Goal: Task Accomplishment & Management: Manage account settings

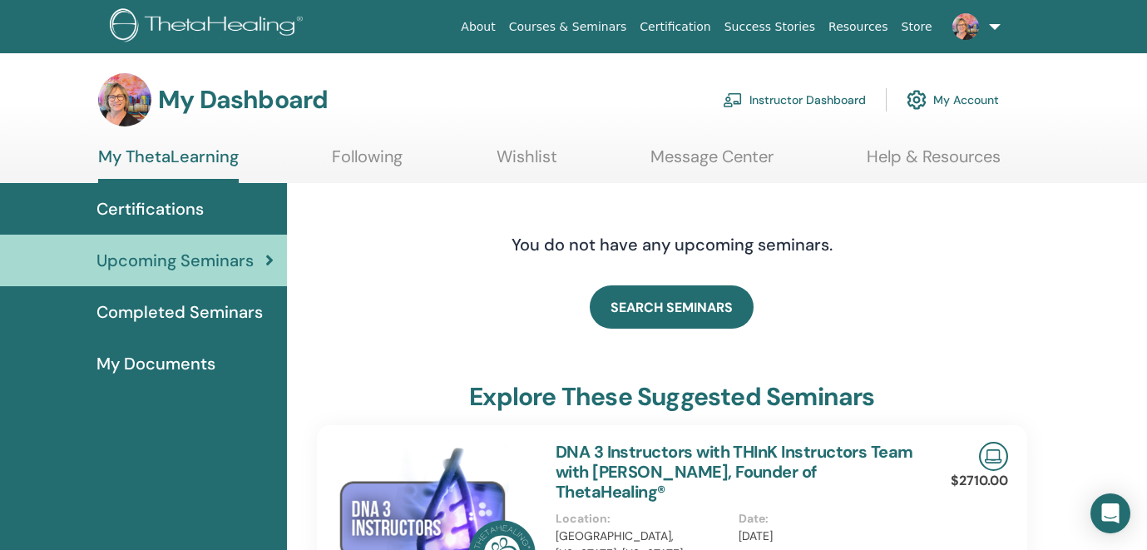
click at [800, 98] on link "Instructor Dashboard" at bounding box center [794, 100] width 143 height 37
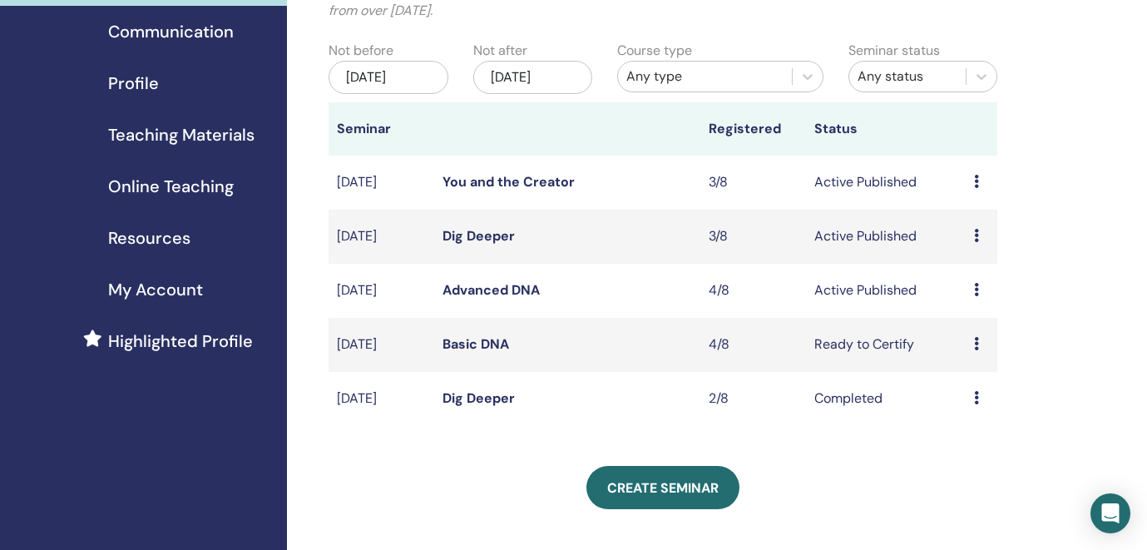
scroll to position [158, 0]
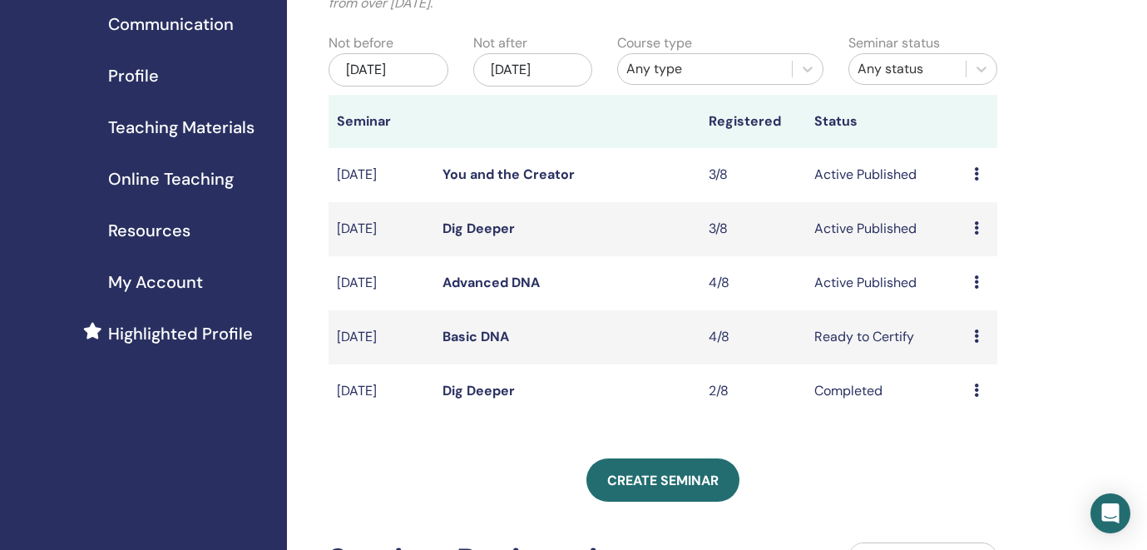
click at [975, 337] on icon at bounding box center [976, 335] width 5 height 13
click at [961, 397] on link "Attendees" at bounding box center [975, 400] width 63 height 17
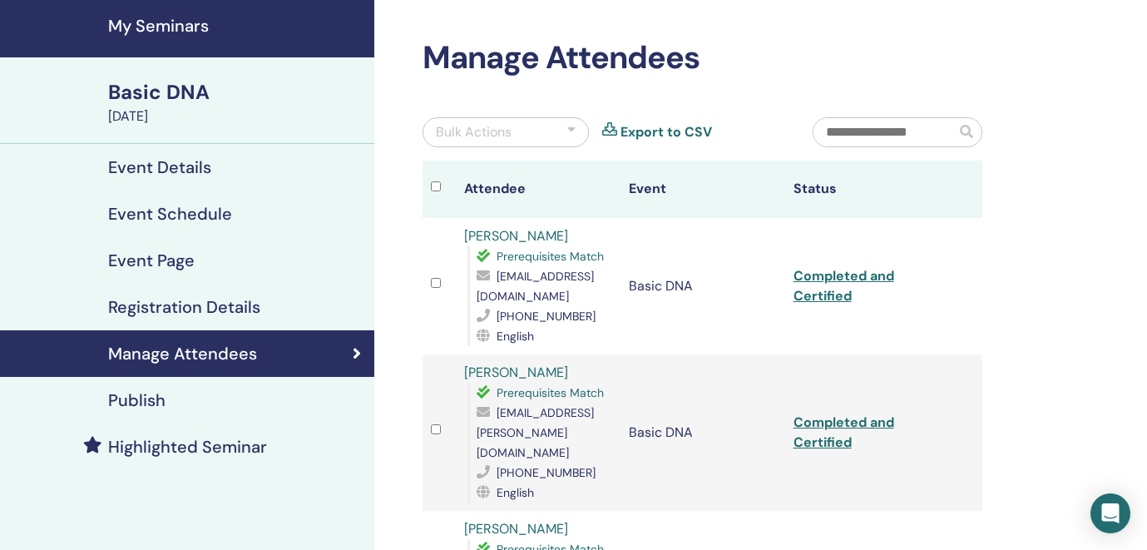
scroll to position [18, 0]
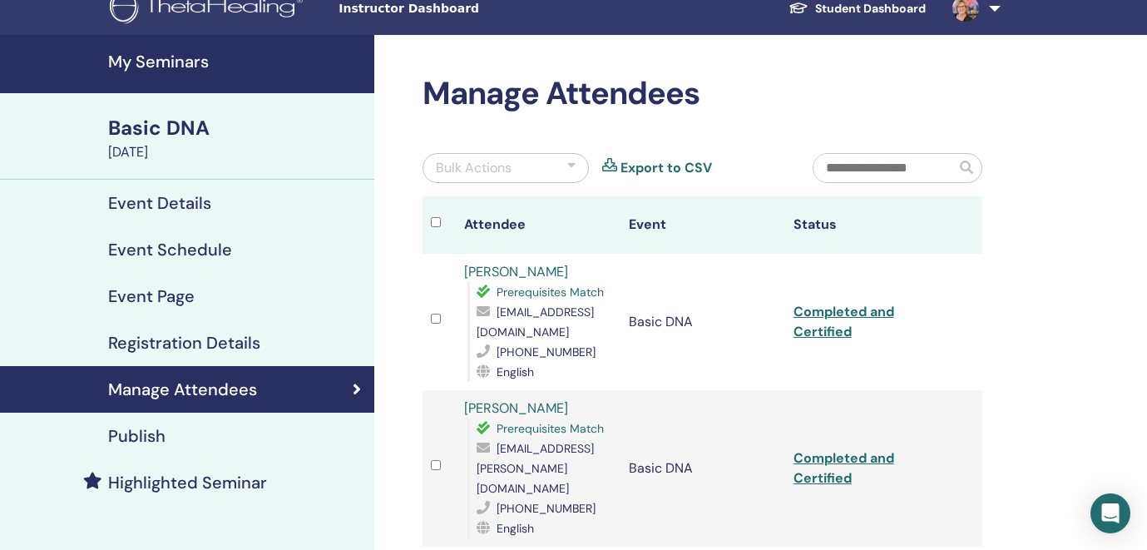
click at [146, 57] on h4 "My Seminars" at bounding box center [236, 62] width 256 height 20
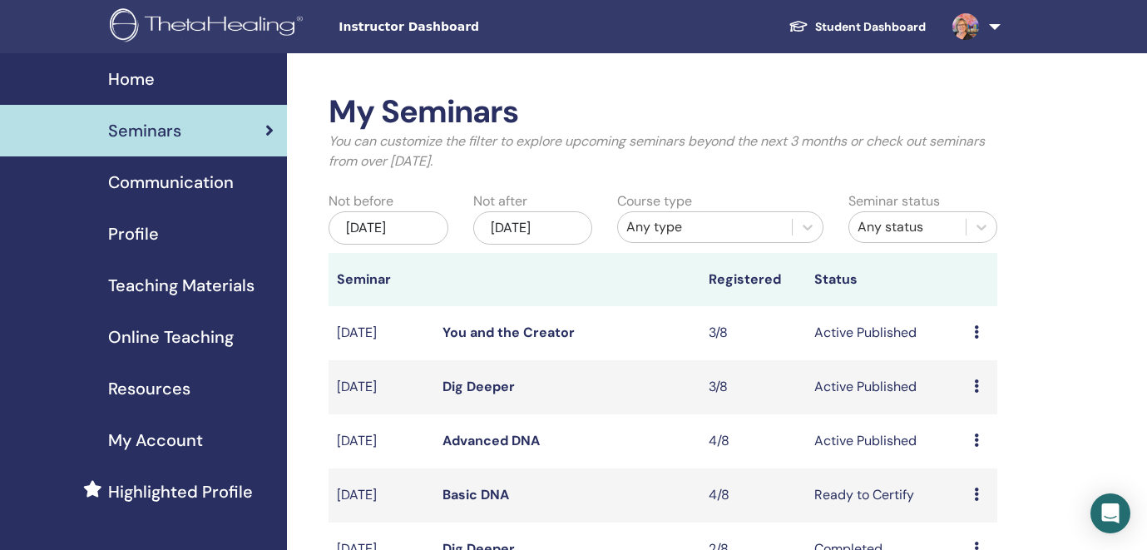
click at [976, 436] on icon at bounding box center [976, 439] width 5 height 13
click at [960, 476] on link "Edit" at bounding box center [957, 474] width 24 height 17
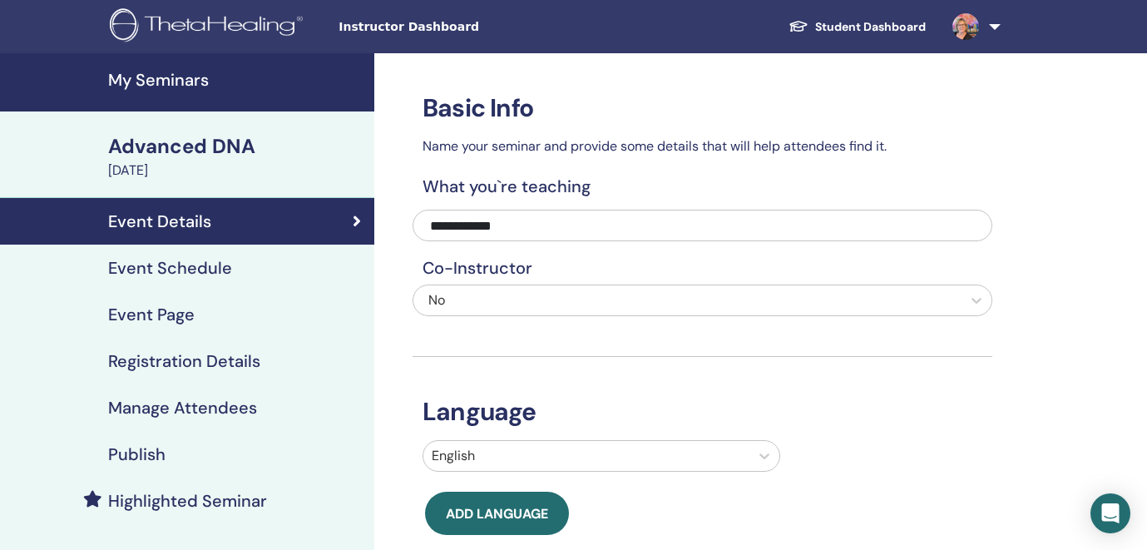
click at [169, 266] on h4 "Event Schedule" at bounding box center [170, 268] width 124 height 20
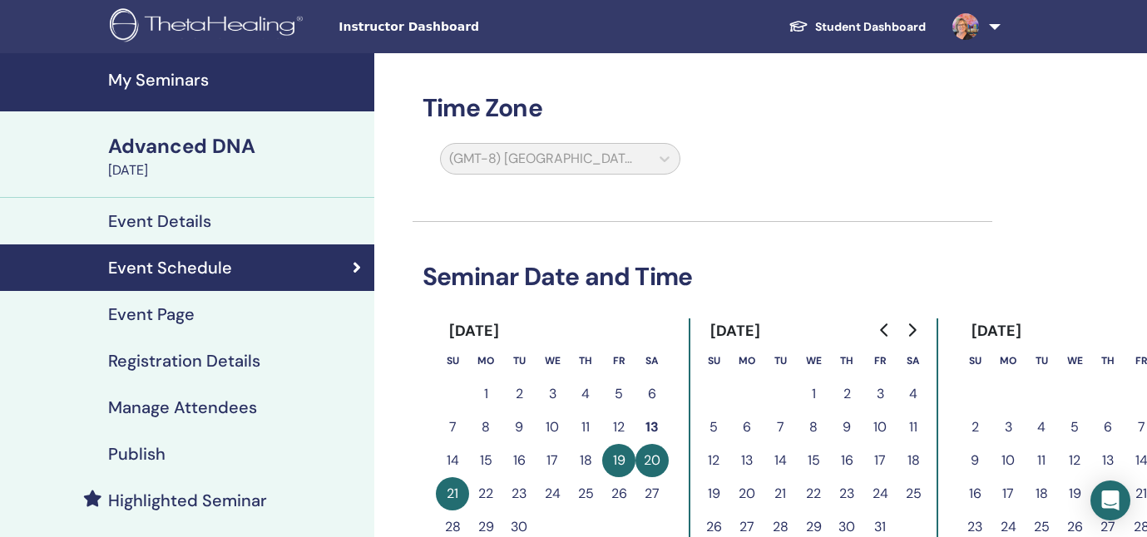
click at [487, 496] on button "22" at bounding box center [485, 493] width 33 height 33
click at [488, 489] on button "22" at bounding box center [485, 493] width 33 height 33
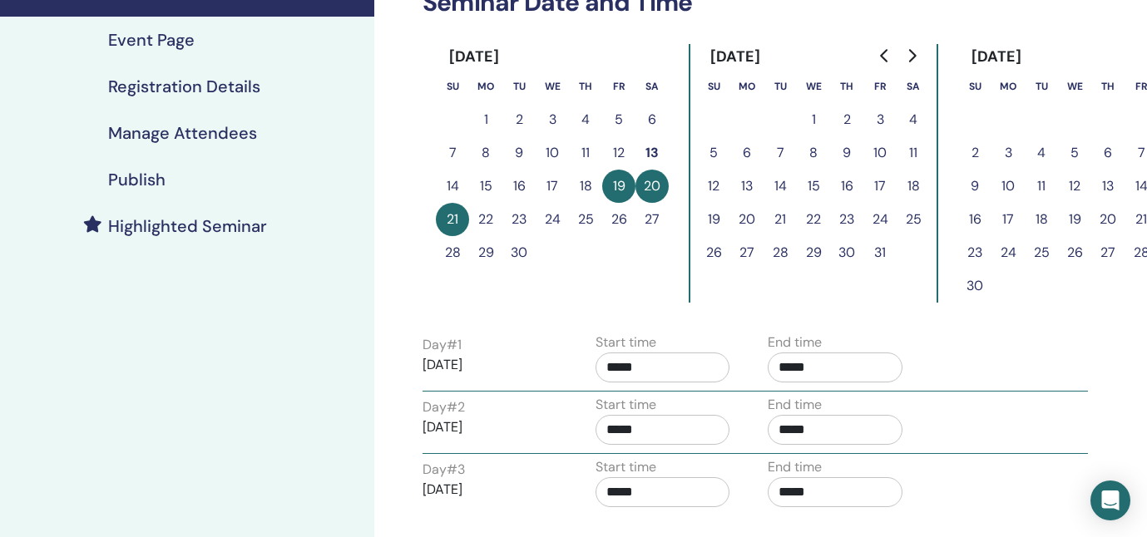
scroll to position [294, 0]
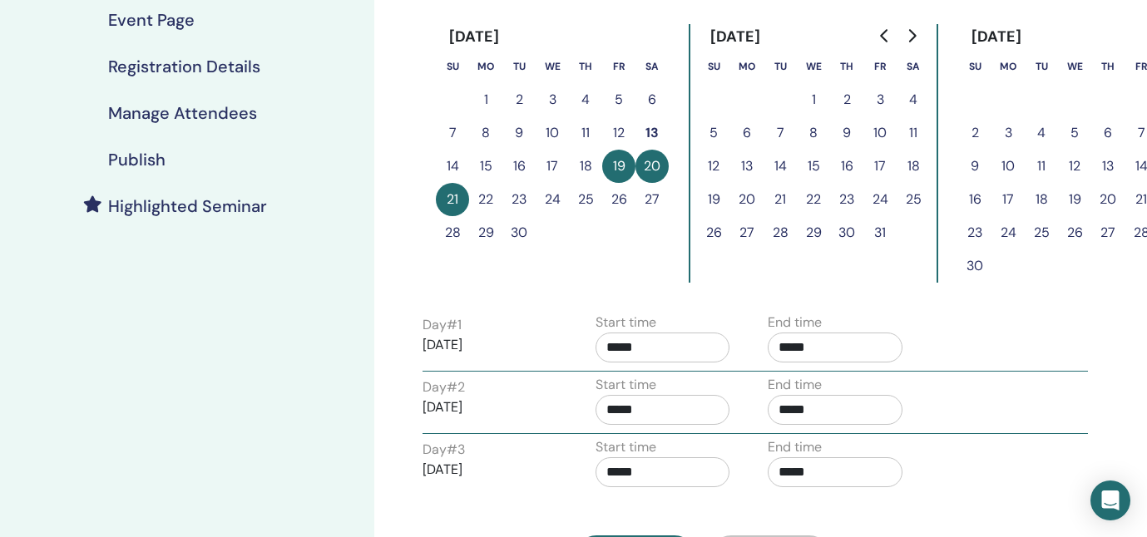
click at [487, 201] on button "22" at bounding box center [485, 199] width 33 height 33
click at [614, 166] on button "19" at bounding box center [618, 166] width 33 height 33
click at [660, 167] on button "20" at bounding box center [651, 166] width 33 height 33
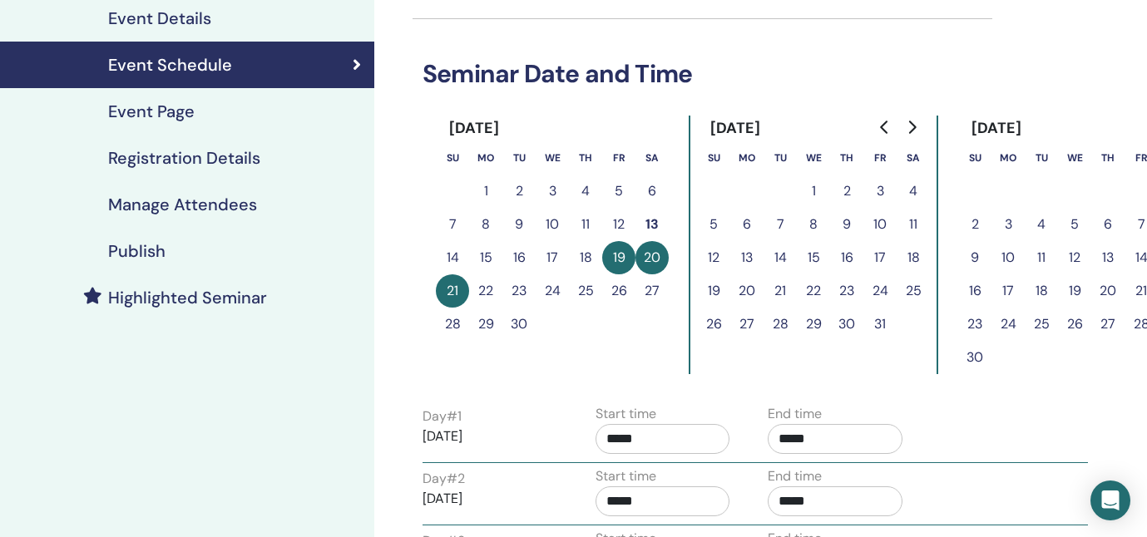
scroll to position [195, 0]
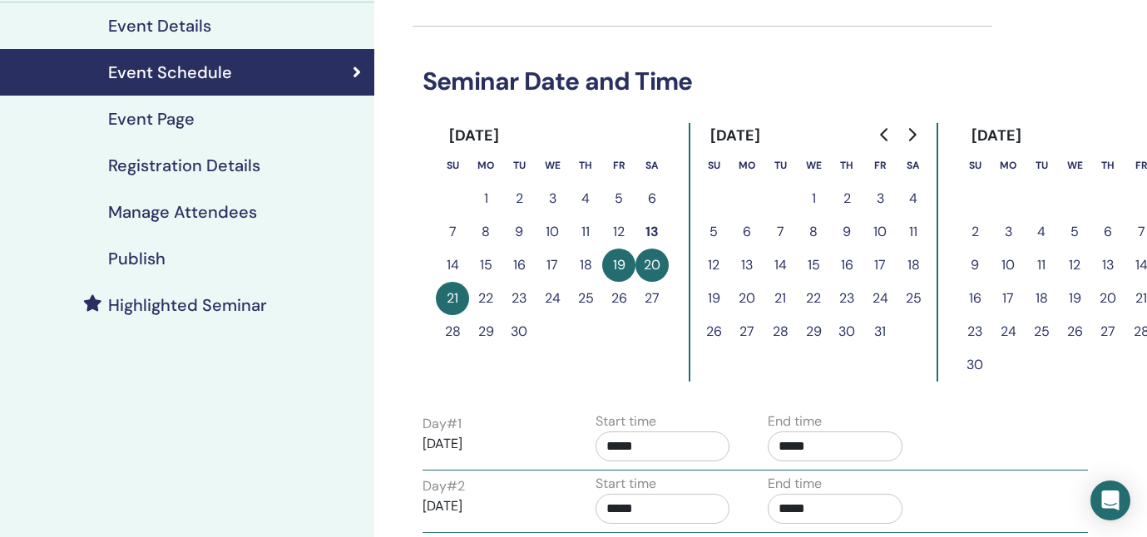
click at [301, 72] on div "Event Schedule" at bounding box center [187, 72] width 348 height 20
click at [619, 302] on button "26" at bounding box center [618, 298] width 33 height 33
click at [472, 290] on button "22" at bounding box center [485, 298] width 33 height 33
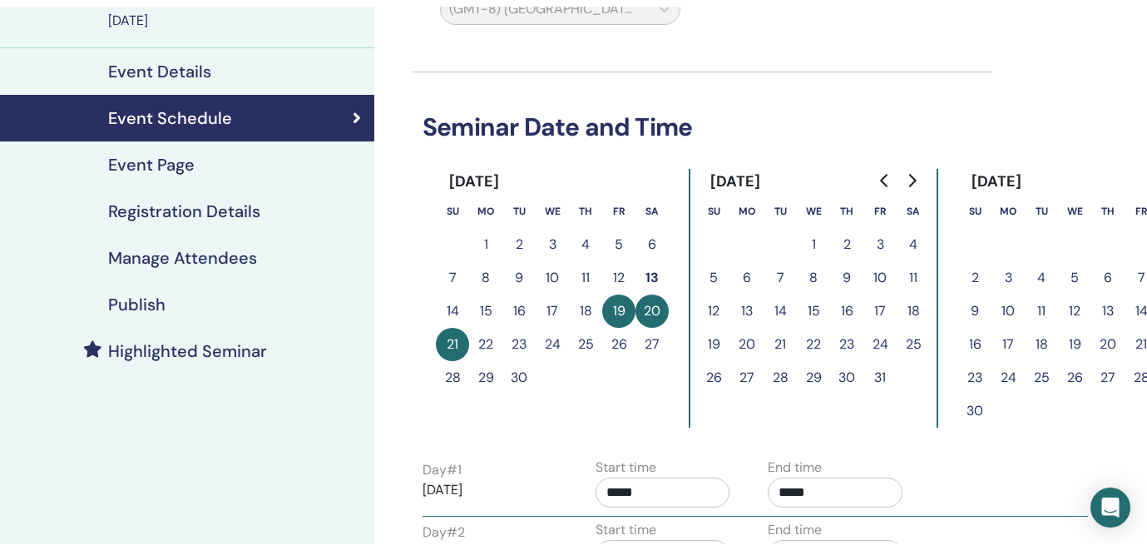
scroll to position [78, 0]
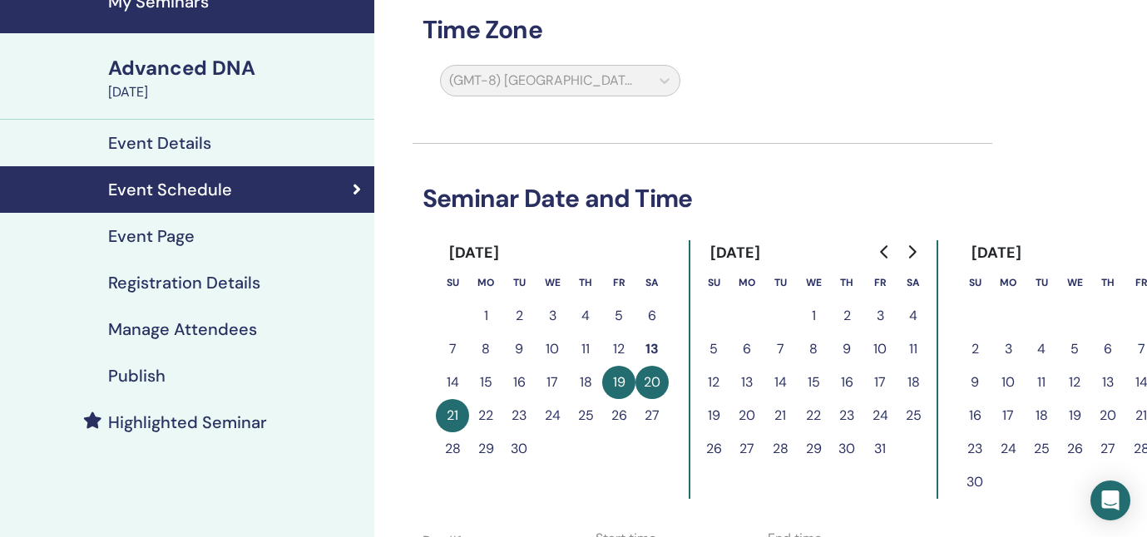
click at [154, 142] on h4 "Event Details" at bounding box center [159, 143] width 103 height 20
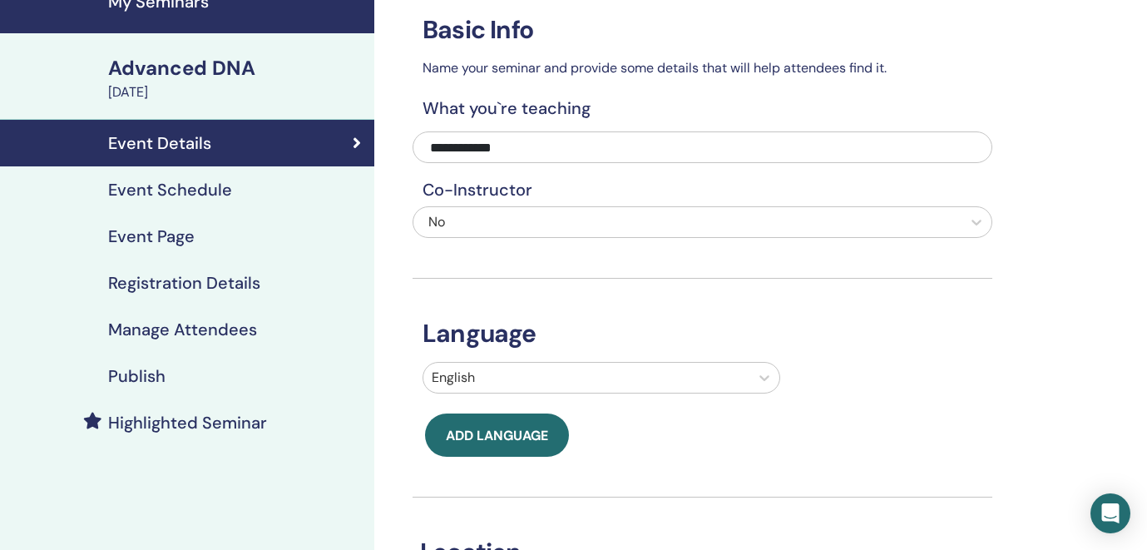
click at [146, 187] on h4 "Event Schedule" at bounding box center [170, 190] width 124 height 20
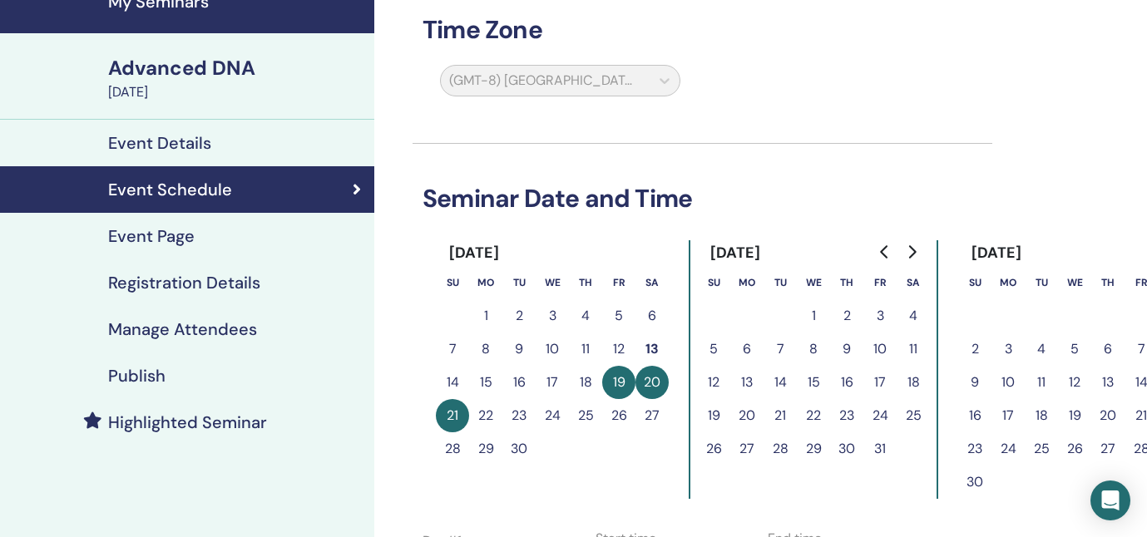
click at [487, 418] on button "22" at bounding box center [485, 415] width 33 height 33
click at [613, 391] on button "19" at bounding box center [618, 382] width 33 height 33
click at [190, 241] on h4 "Event Page" at bounding box center [151, 236] width 86 height 20
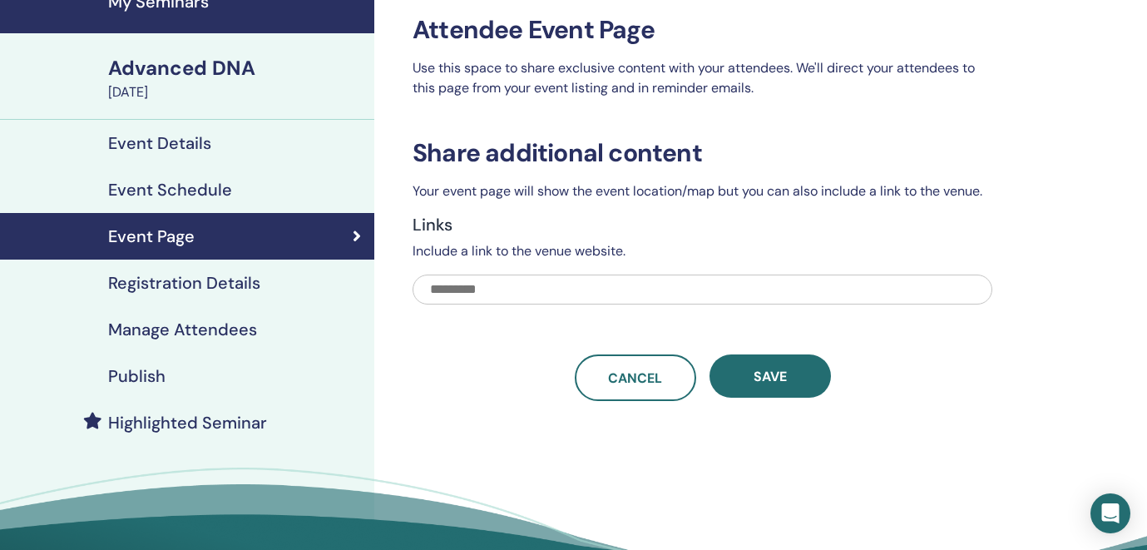
click at [189, 285] on h4 "Registration Details" at bounding box center [184, 283] width 152 height 20
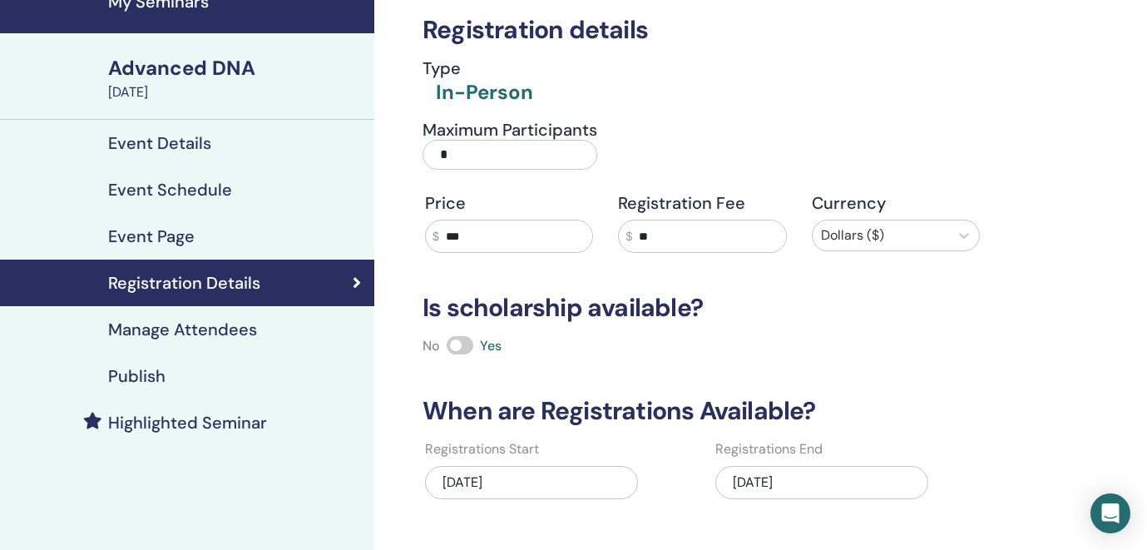
click at [187, 327] on h4 "Manage Attendees" at bounding box center [182, 329] width 149 height 20
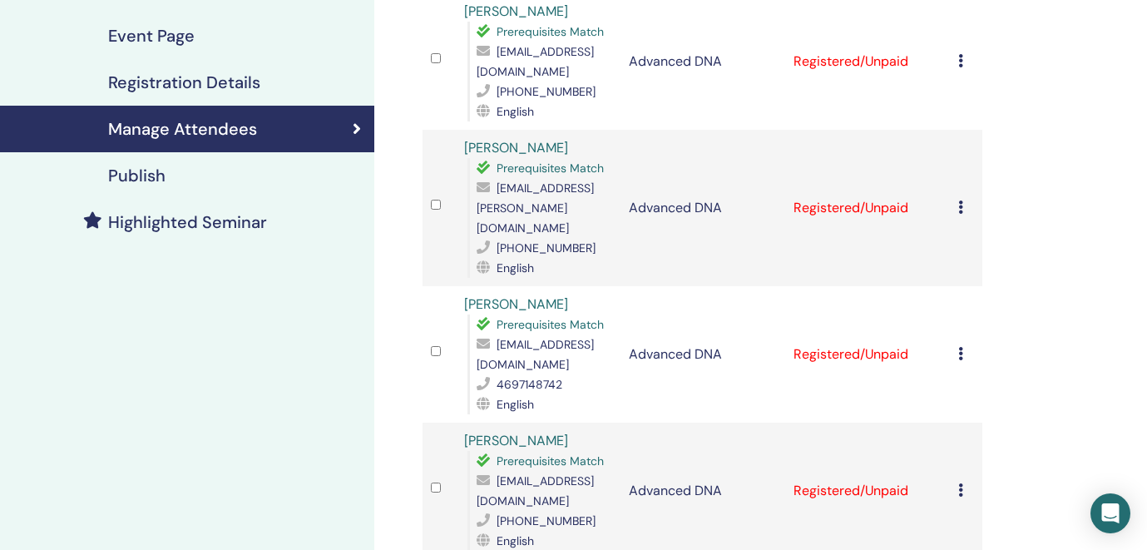
scroll to position [281, 0]
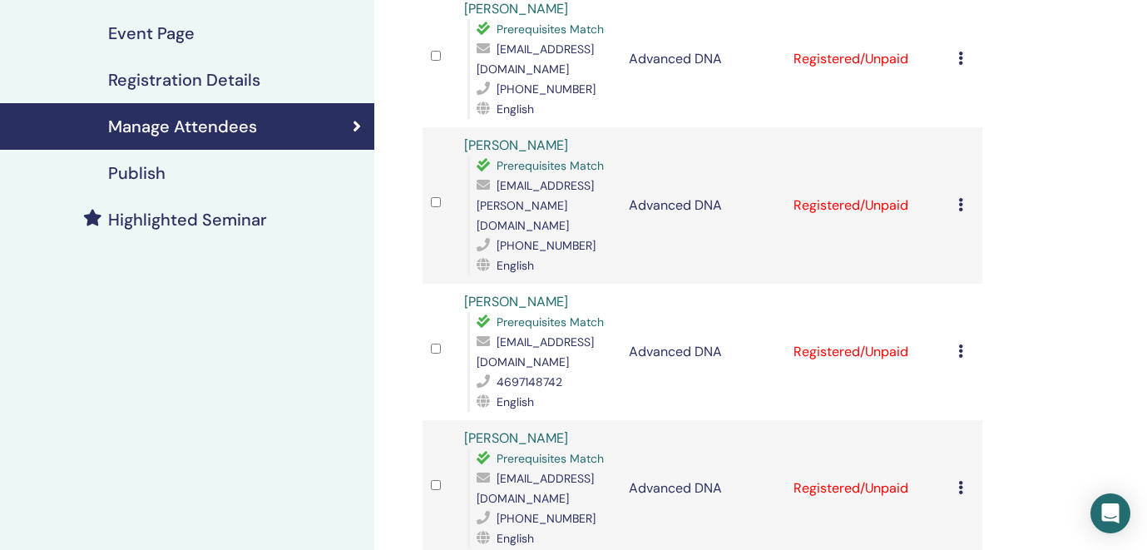
click at [961, 344] on icon at bounding box center [960, 350] width 5 height 13
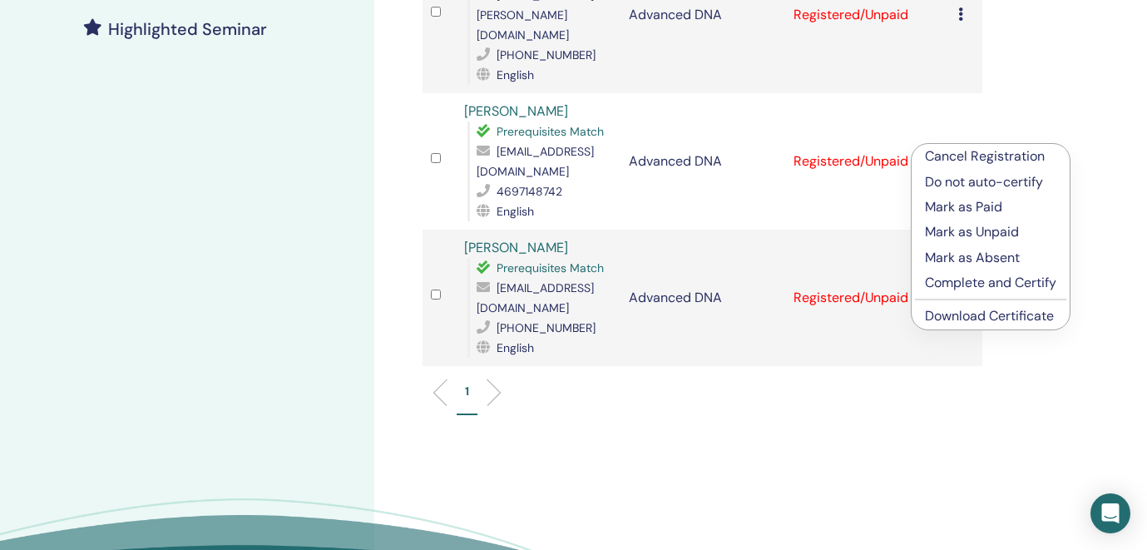
scroll to position [451, 0]
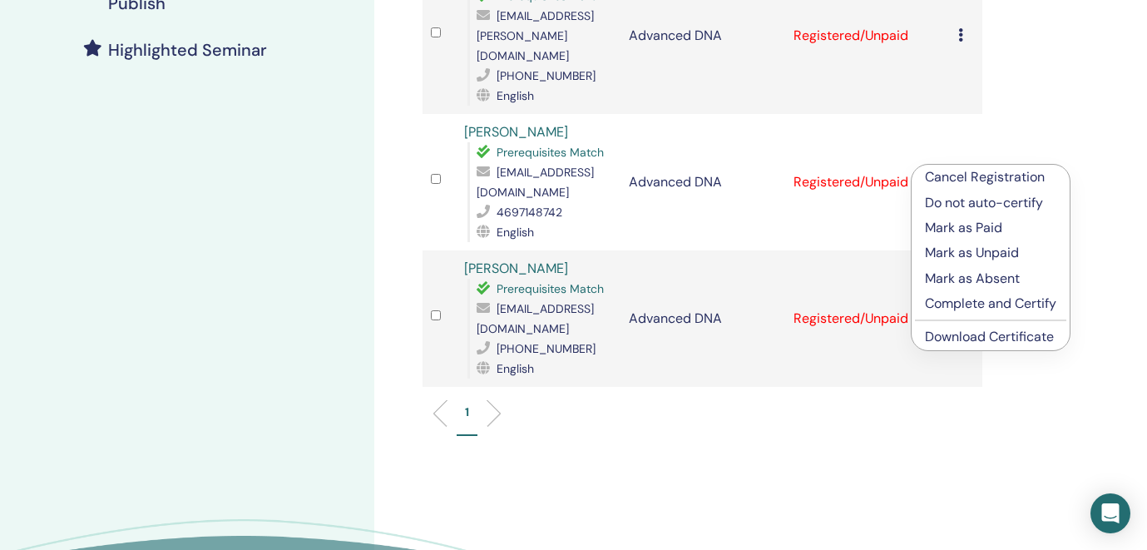
click at [951, 177] on p "Cancel Registration" at bounding box center [990, 177] width 131 height 20
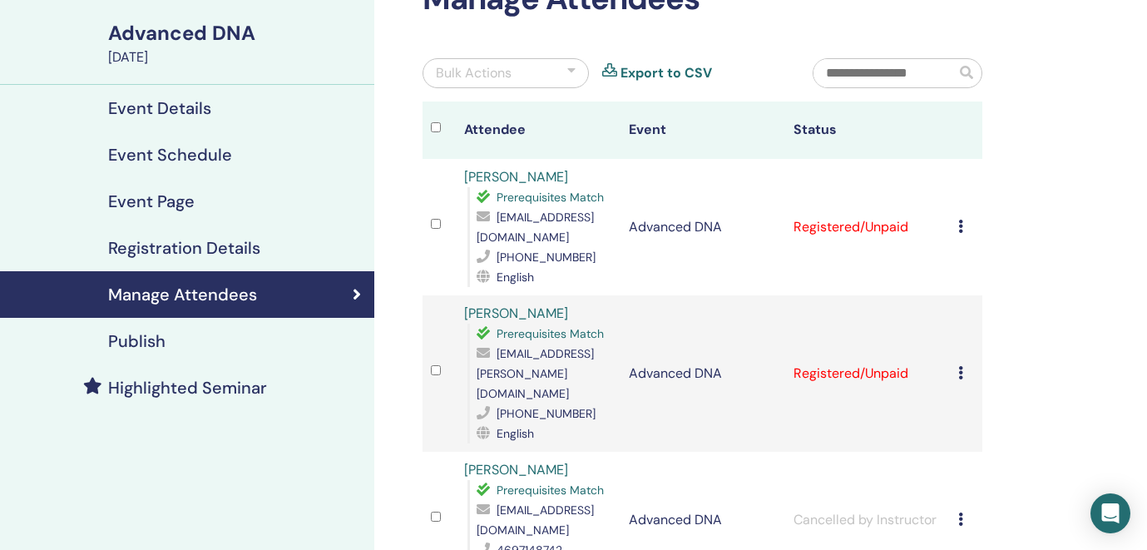
scroll to position [118, 0]
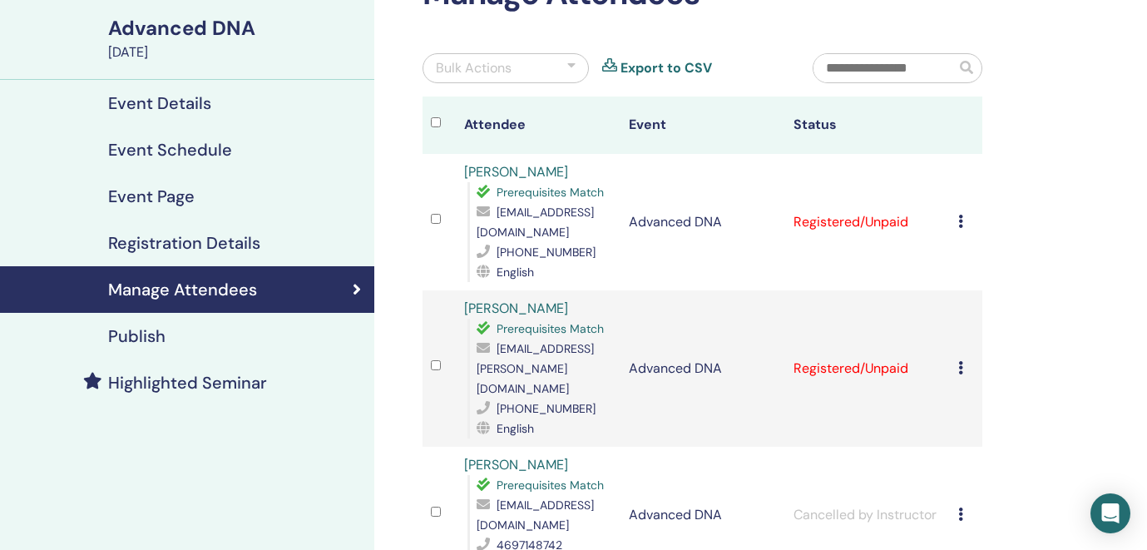
click at [135, 334] on h4 "Publish" at bounding box center [136, 336] width 57 height 20
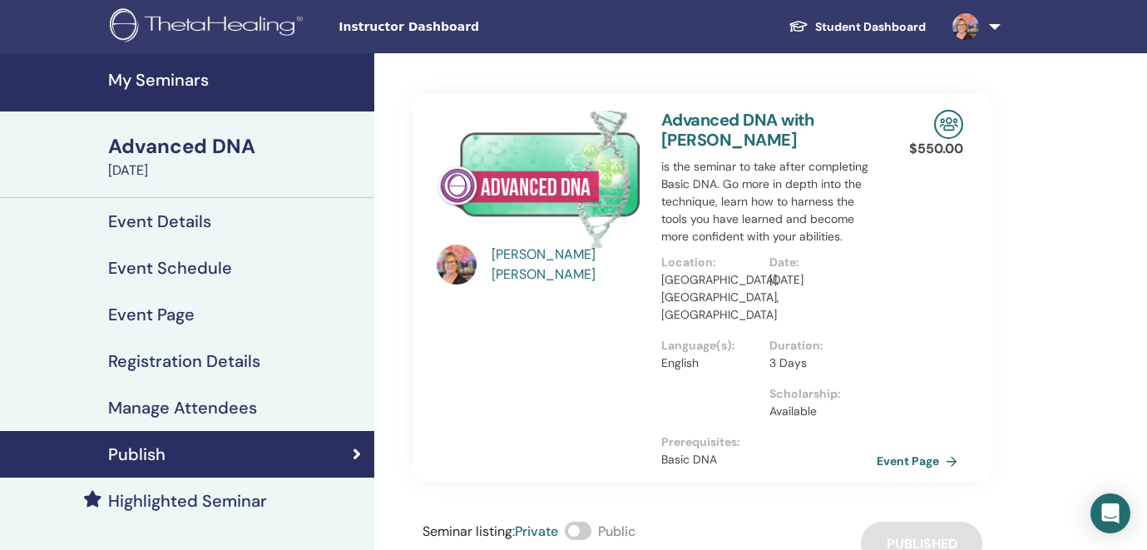
click at [163, 79] on h4 "My Seminars" at bounding box center [236, 80] width 256 height 20
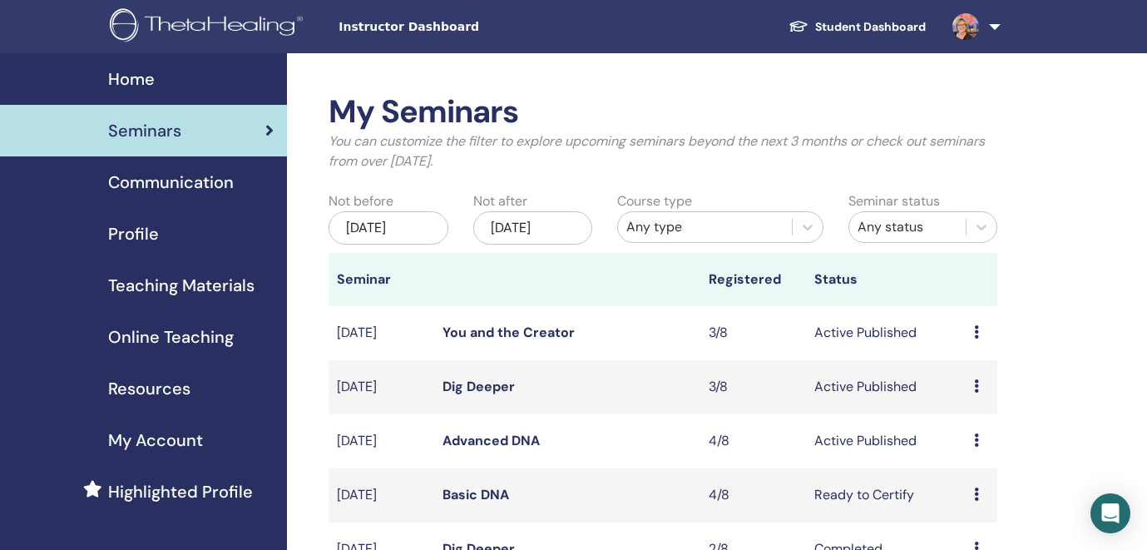
click at [974, 384] on icon at bounding box center [976, 385] width 5 height 13
click at [963, 453] on link "Attendees" at bounding box center [973, 447] width 63 height 17
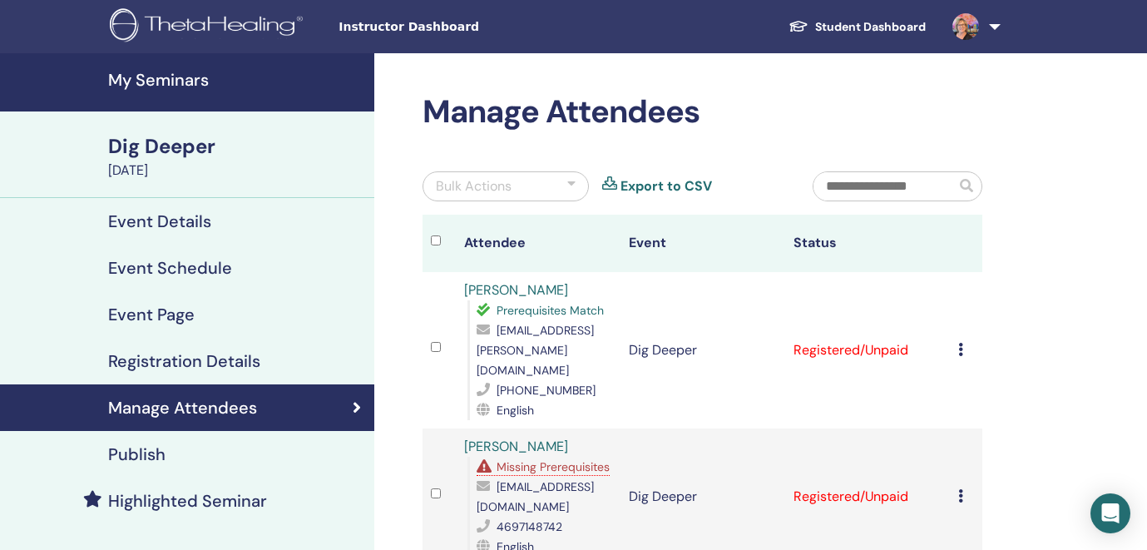
click at [960, 489] on icon at bounding box center [960, 495] width 5 height 13
click at [960, 489] on p "Cancel Registration" at bounding box center [989, 488] width 131 height 20
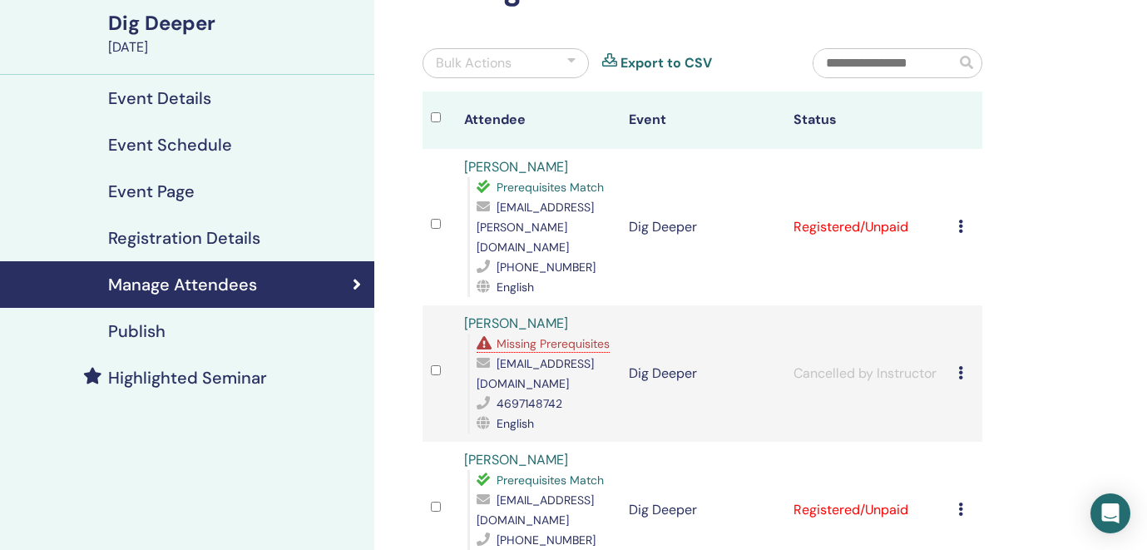
scroll to position [35, 0]
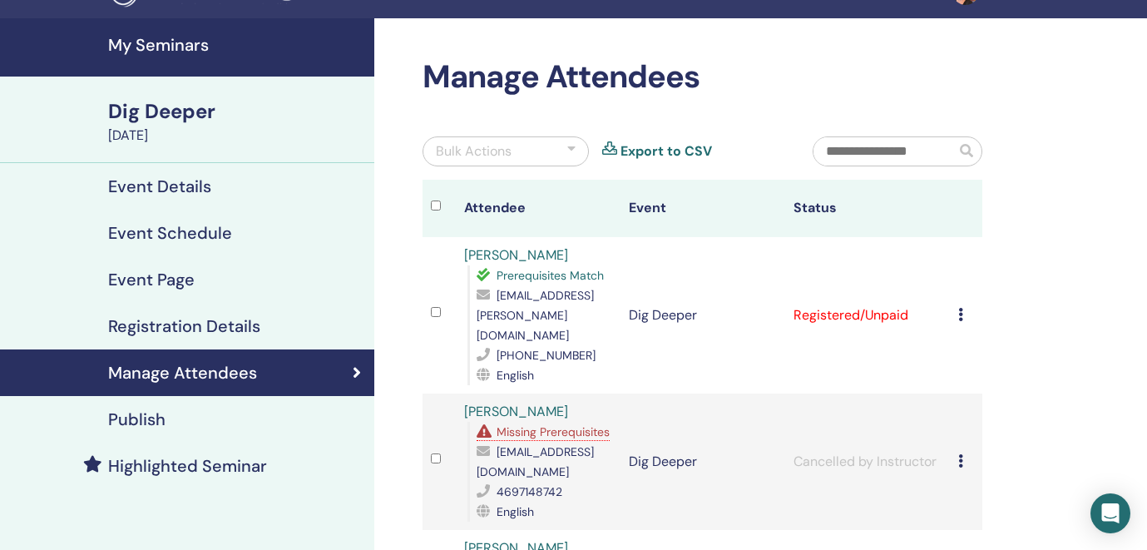
click at [171, 43] on h4 "My Seminars" at bounding box center [236, 45] width 256 height 20
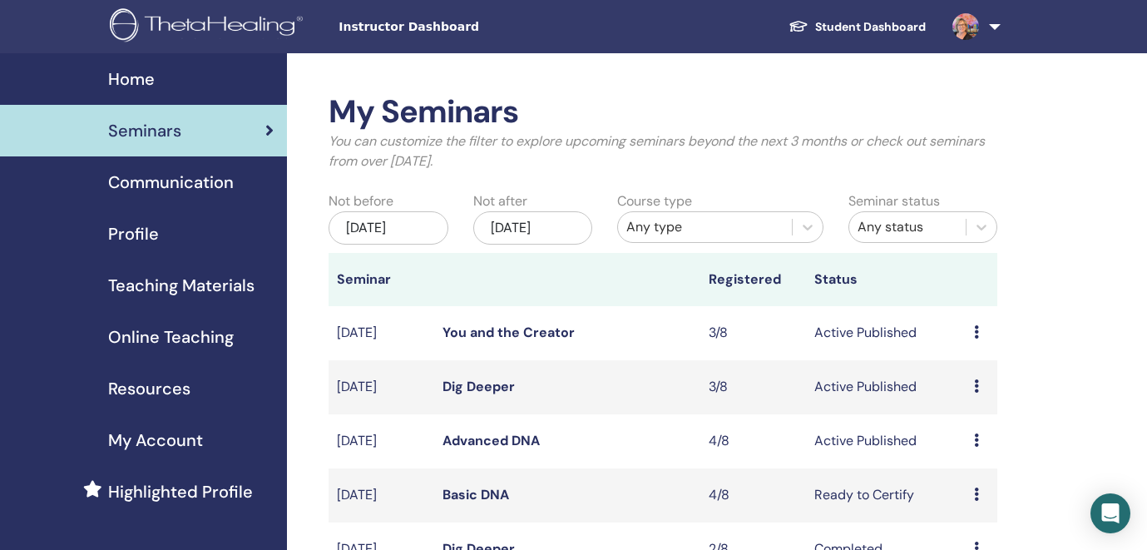
click at [971, 330] on td "Preview Edit Attendees Cancel" at bounding box center [982, 333] width 32 height 54
click at [974, 330] on icon at bounding box center [976, 331] width 5 height 13
click at [960, 391] on link "Attendees" at bounding box center [973, 393] width 63 height 17
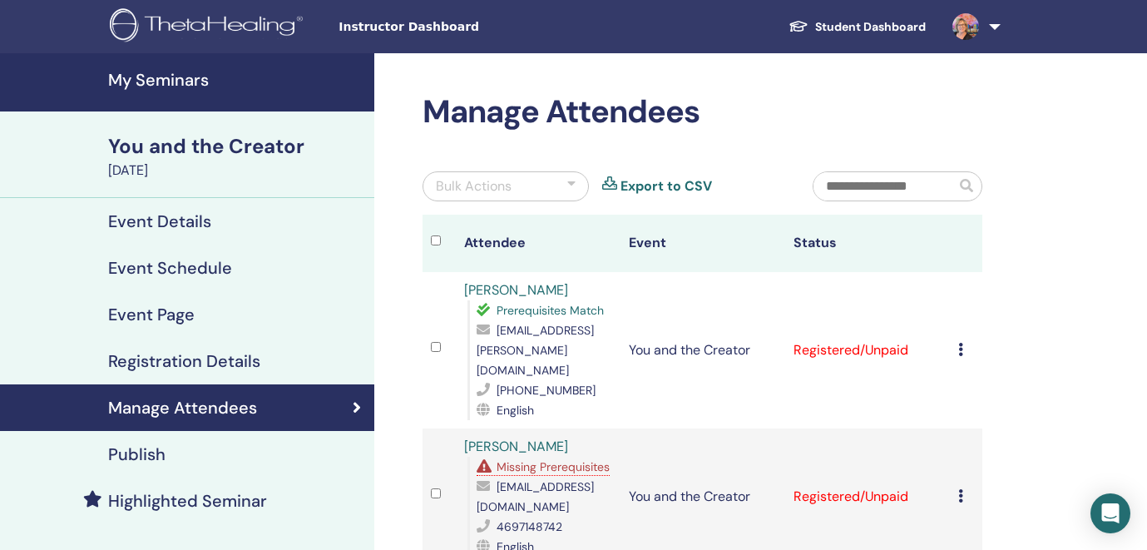
click at [958, 489] on icon at bounding box center [960, 495] width 5 height 13
click at [972, 493] on p "Cancel Registration" at bounding box center [987, 491] width 131 height 20
click at [159, 81] on h4 "My Seminars" at bounding box center [236, 80] width 256 height 20
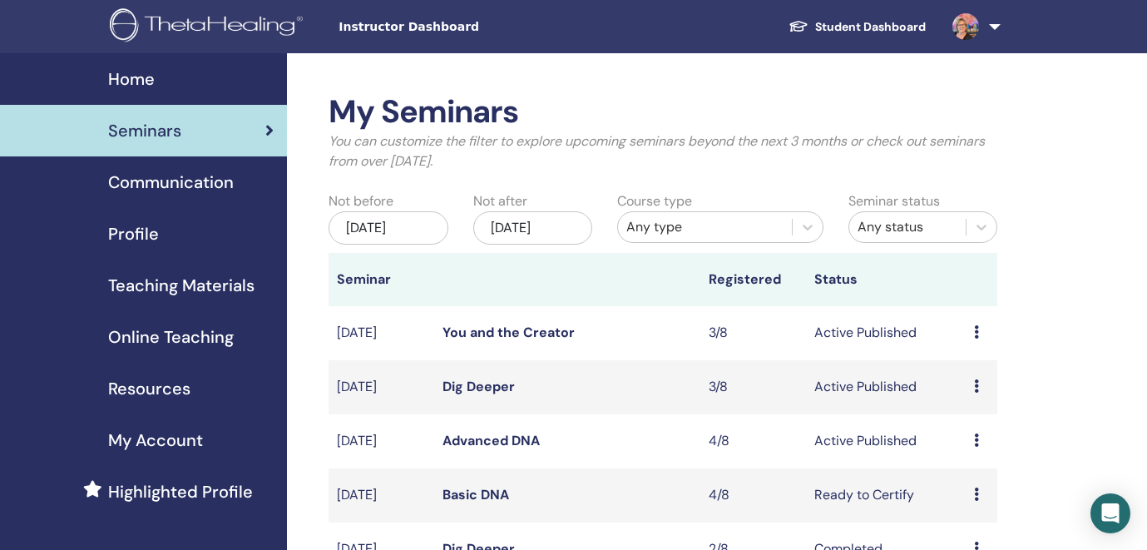
click at [976, 542] on icon at bounding box center [976, 547] width 5 height 13
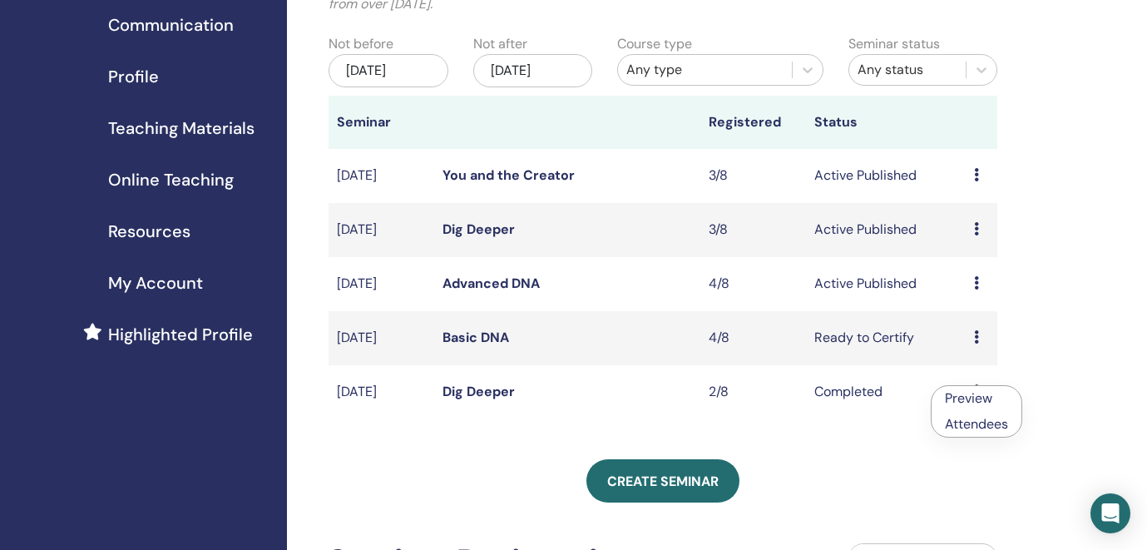
scroll to position [164, 0]
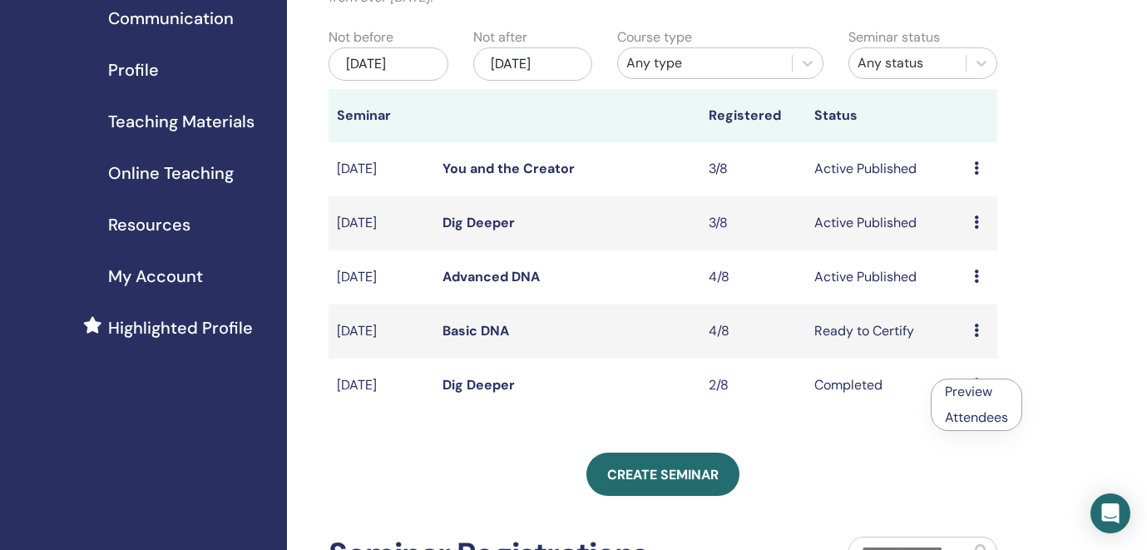
click at [974, 225] on icon at bounding box center [976, 221] width 5 height 13
click at [948, 264] on link "Edit" at bounding box center [955, 262] width 24 height 17
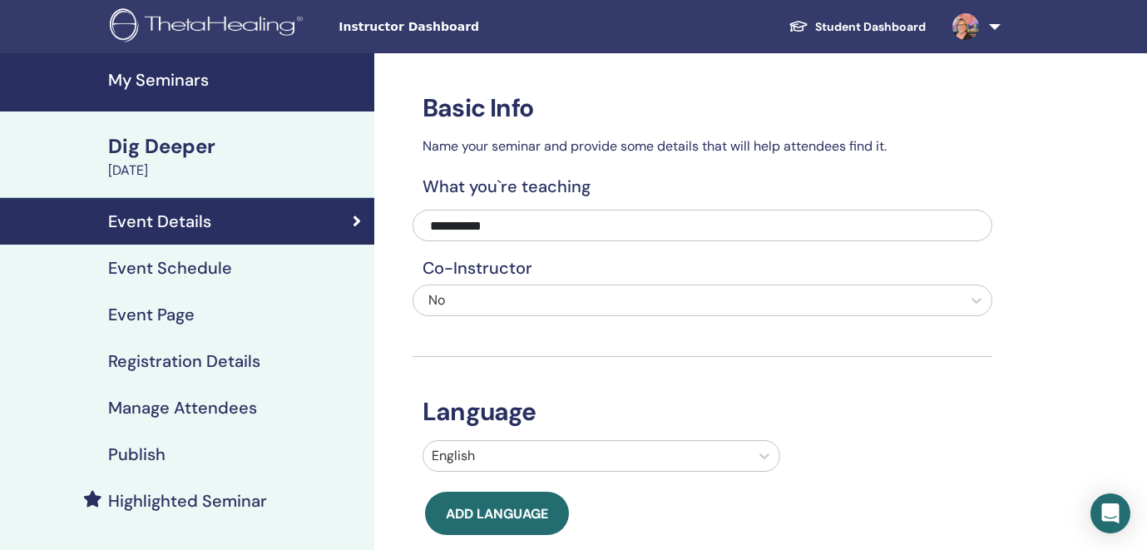
click at [153, 267] on h4 "Event Schedule" at bounding box center [170, 268] width 124 height 20
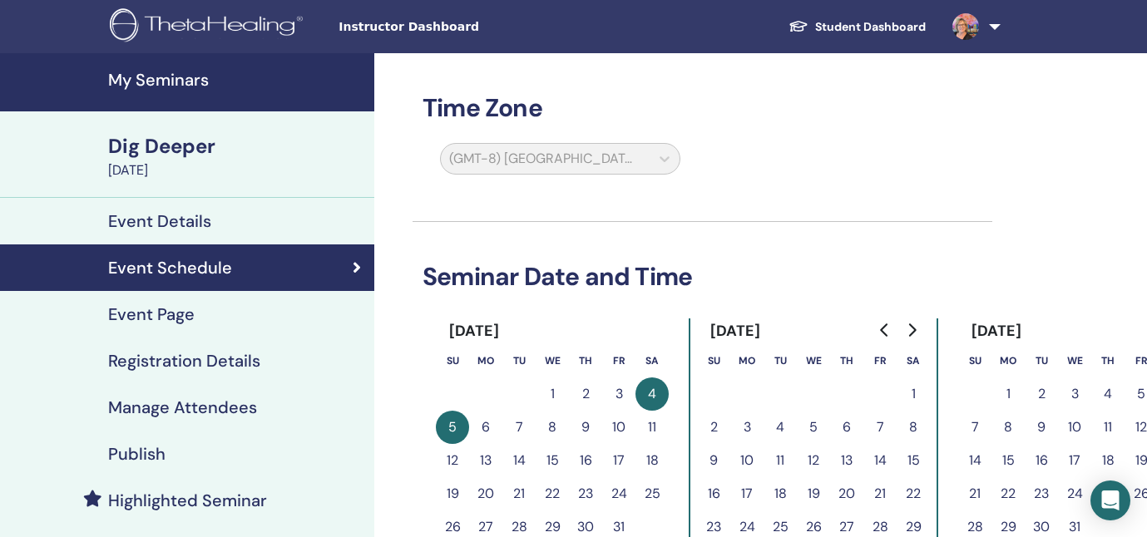
click at [884, 320] on button "Go to previous month" at bounding box center [885, 330] width 27 height 33
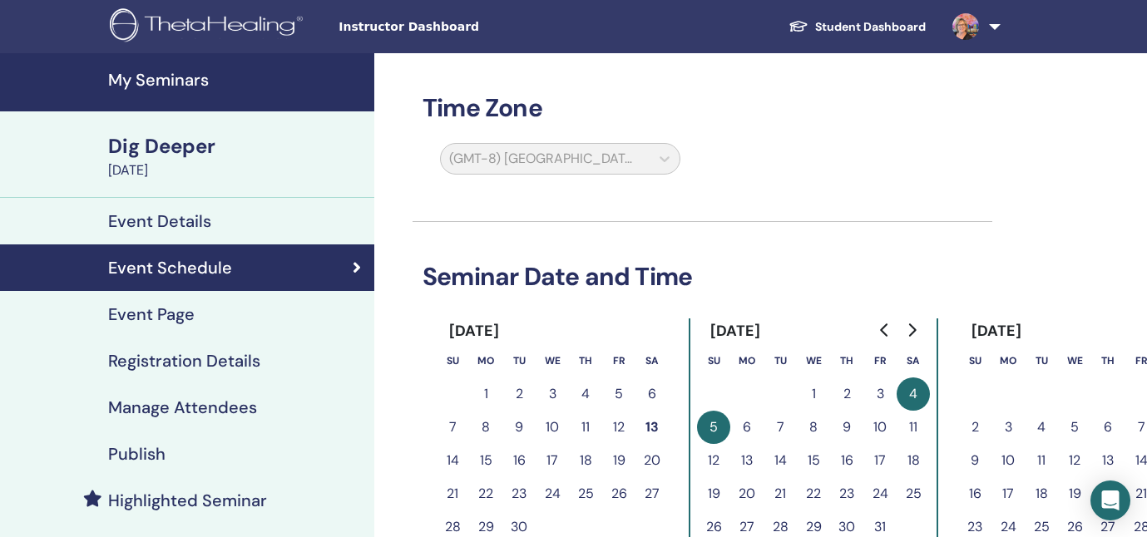
click at [654, 490] on button "27" at bounding box center [651, 493] width 33 height 33
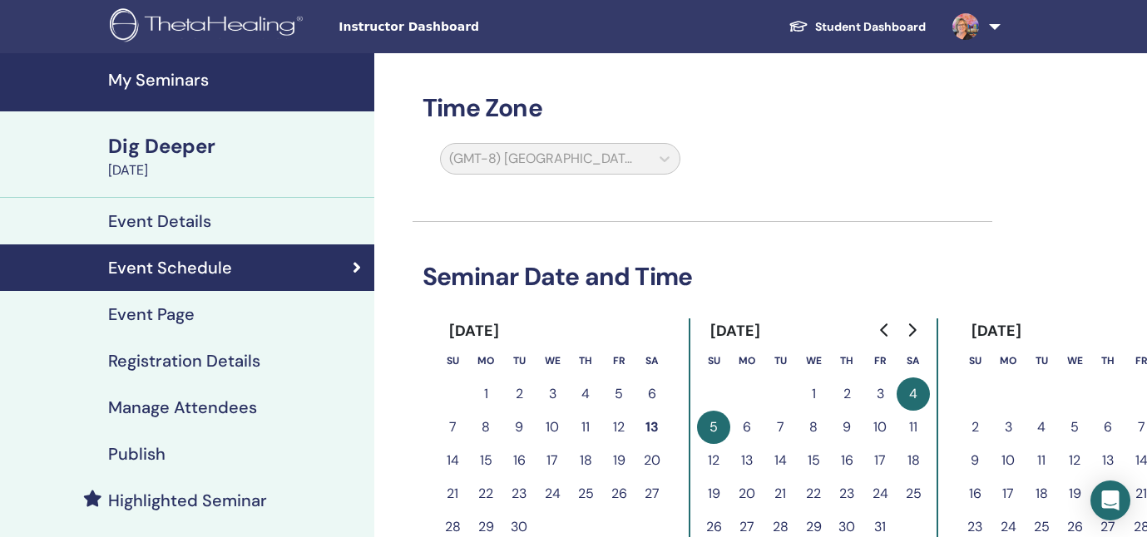
click at [654, 490] on button "27" at bounding box center [651, 493] width 33 height 33
click at [183, 412] on h4 "Manage Attendees" at bounding box center [182, 408] width 149 height 20
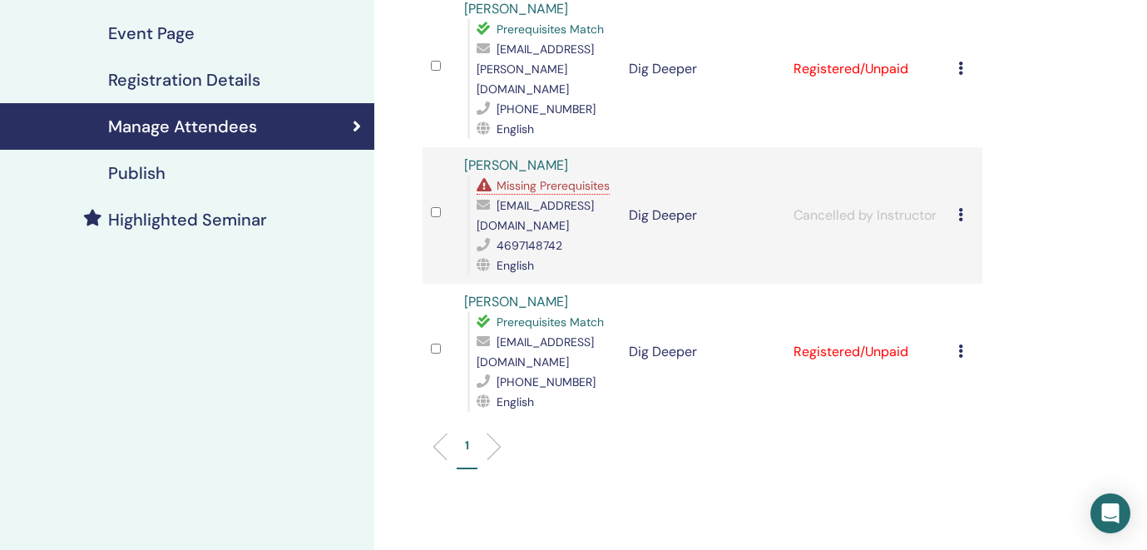
scroll to position [246, 0]
